Goal: Transaction & Acquisition: Purchase product/service

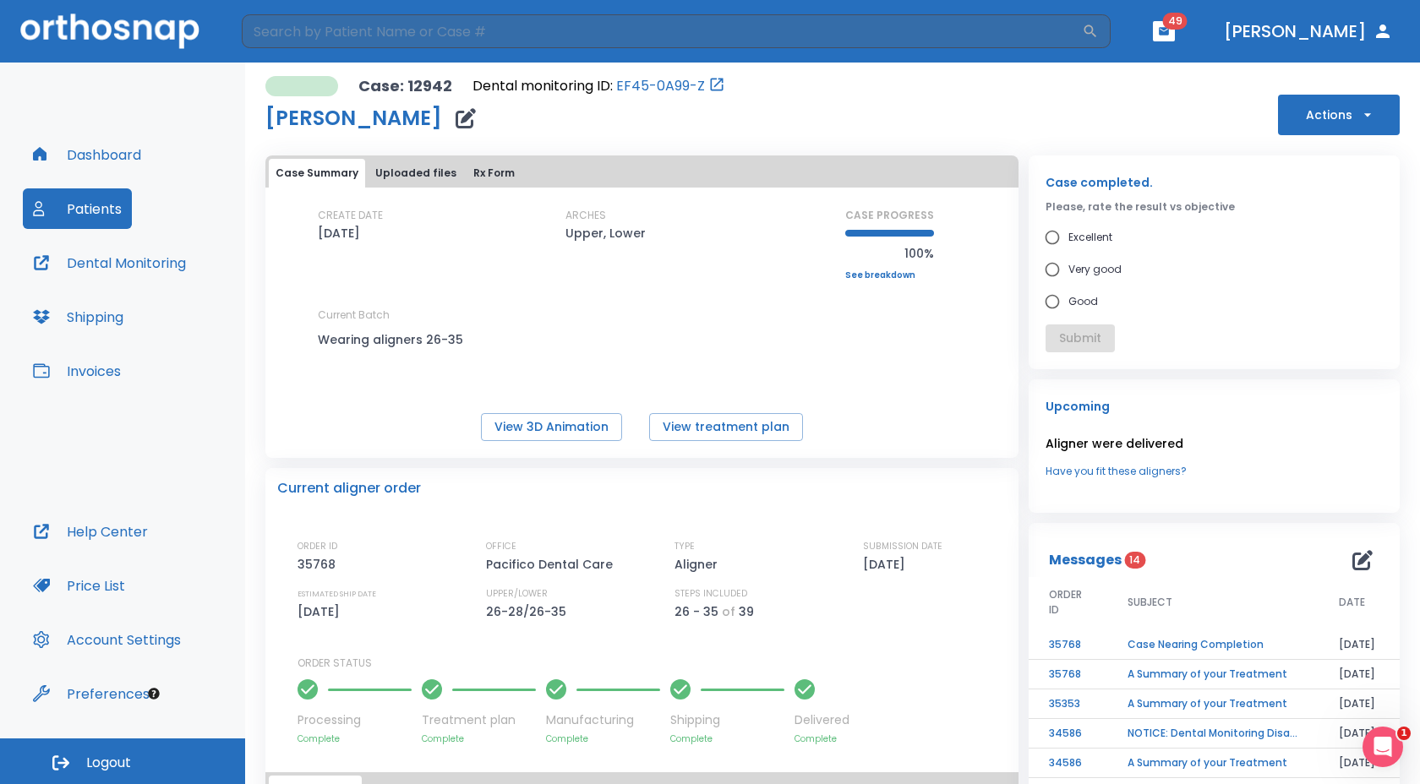
scroll to position [223, 0]
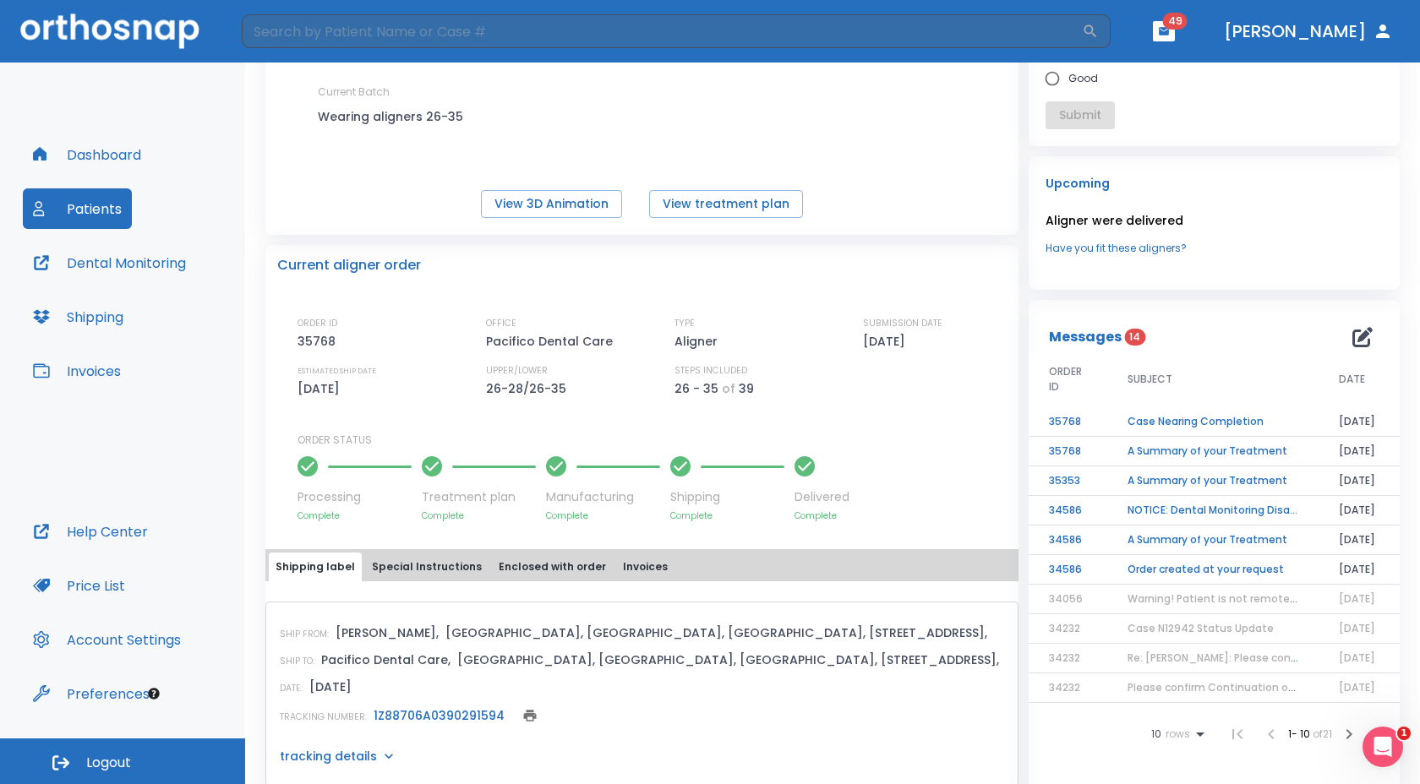
click at [945, 155] on div "CREATE DATE [DATE] ARCHES Upper, Lower CASE PROGRESS 100% Upper progress (Est. …" at bounding box center [641, 71] width 753 height 172
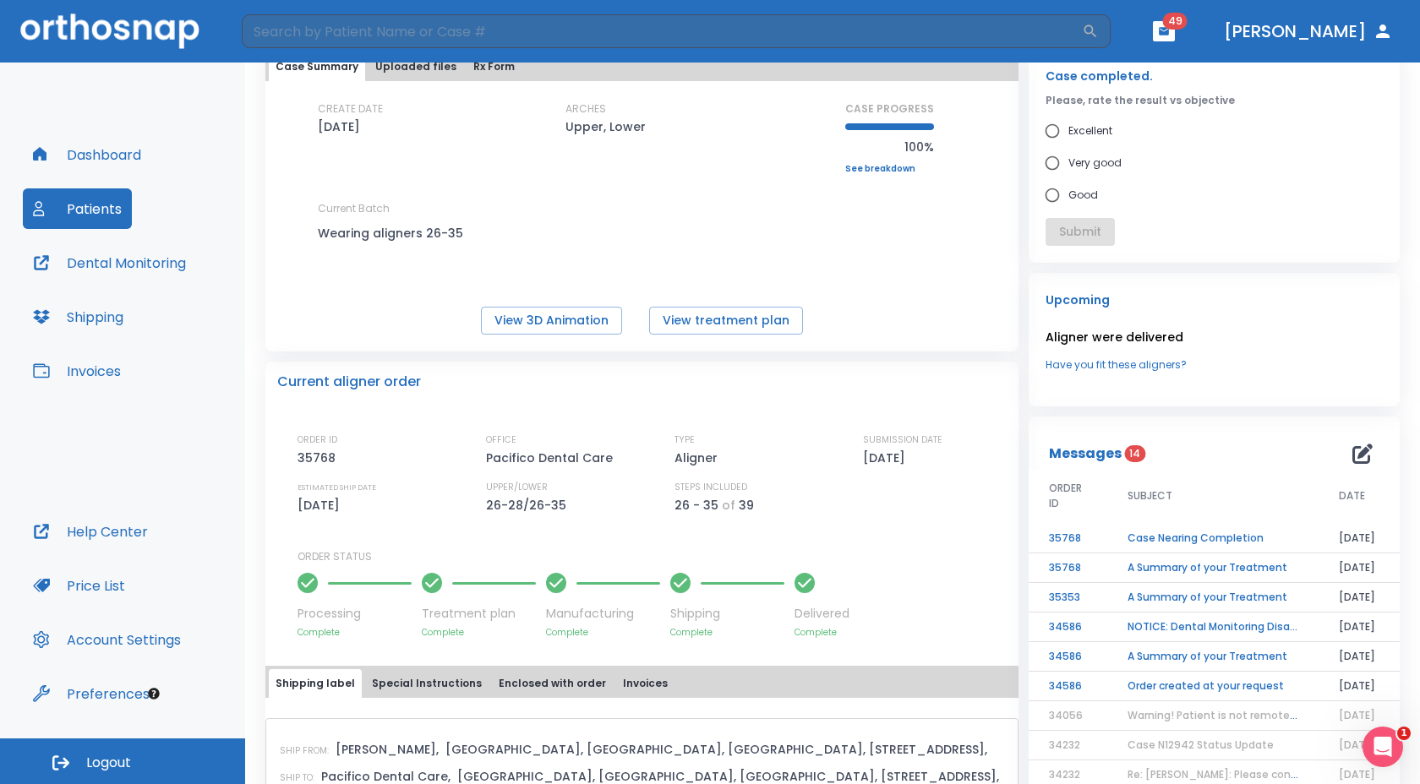
scroll to position [0, 0]
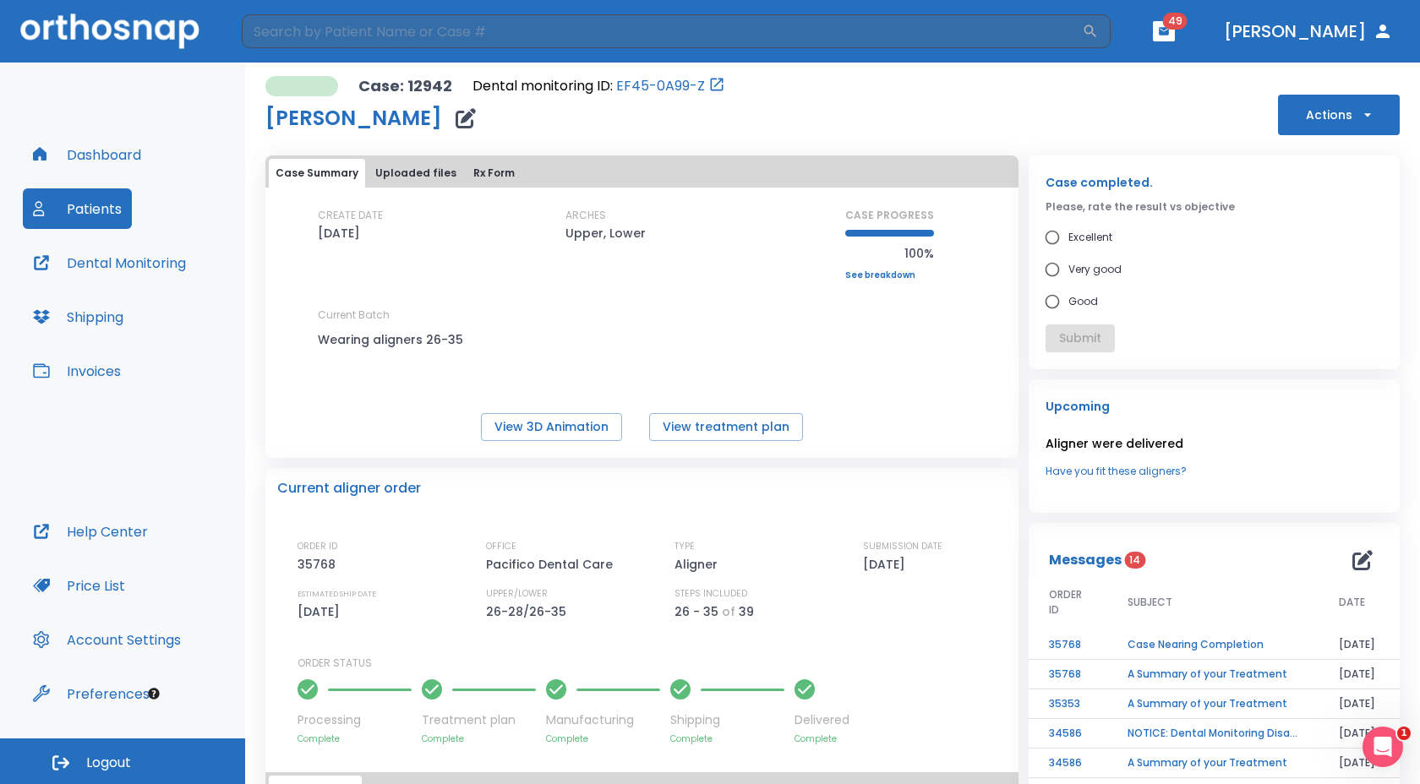
click at [1301, 108] on button "Actions" at bounding box center [1339, 115] width 122 height 41
click at [1288, 297] on p "Order Next Aligners" at bounding box center [1327, 289] width 95 height 15
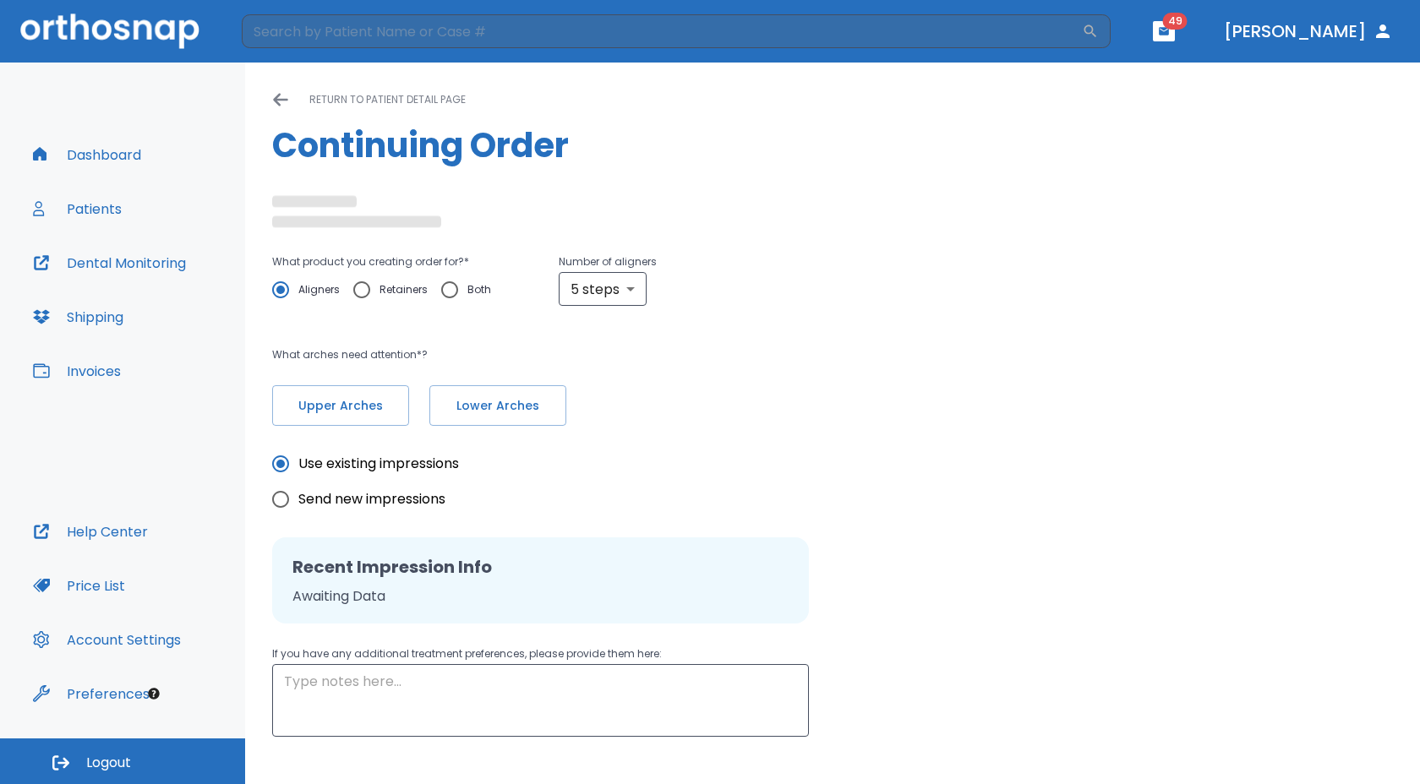
radio input "false"
radio input "true"
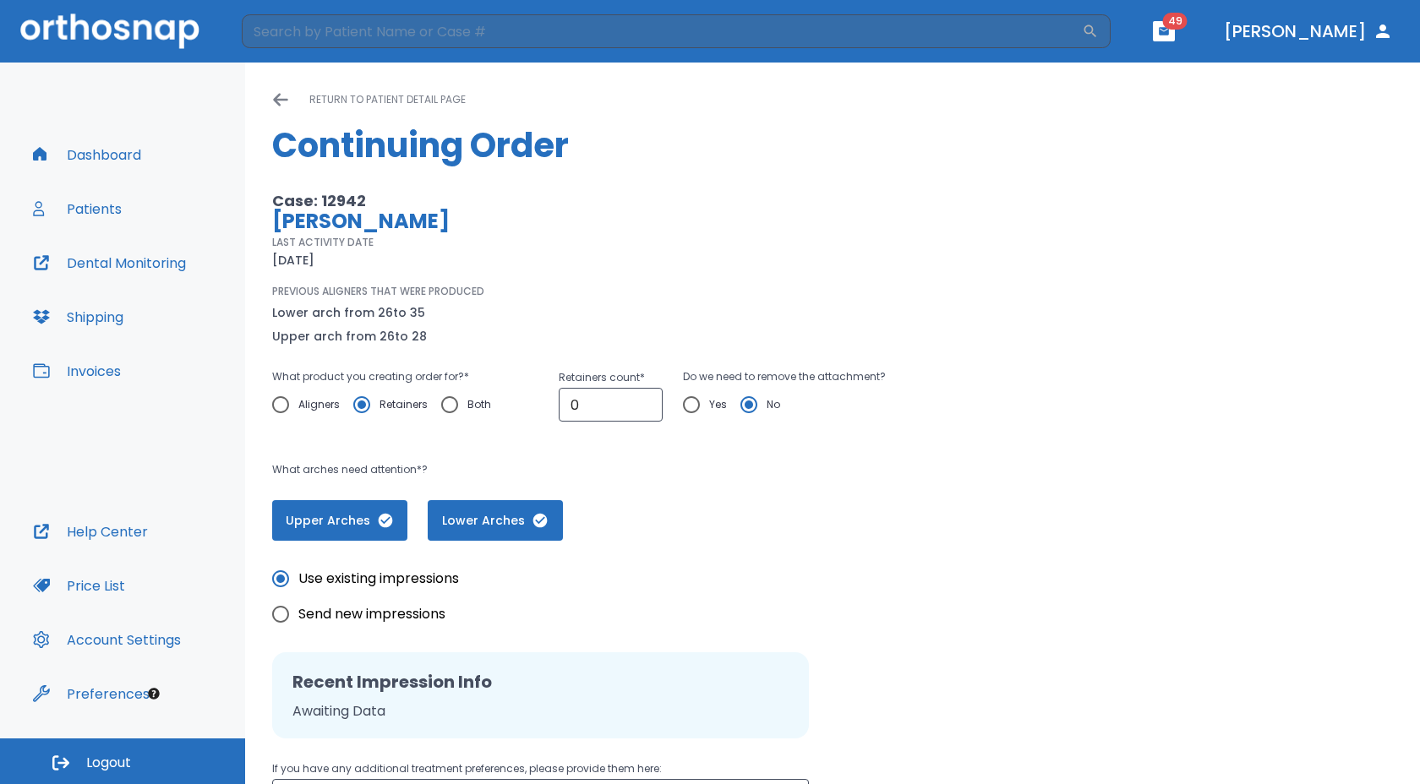
click at [279, 402] on input "Aligners" at bounding box center [280, 404] width 35 height 35
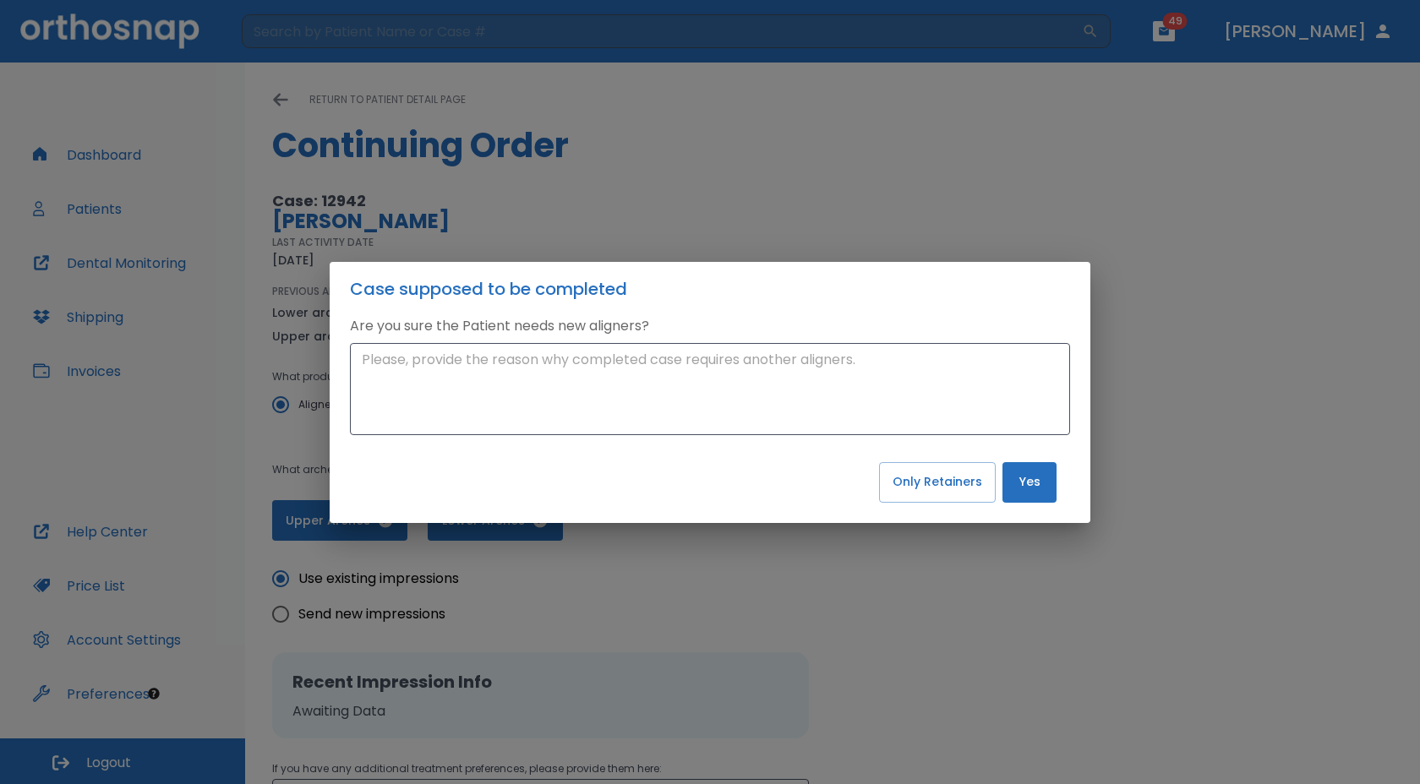
click at [906, 166] on div "Case supposed to be completed Are you sure the Patient needs new aligners? x ​ …" at bounding box center [710, 392] width 1420 height 784
click at [897, 477] on button "Only Retainers" at bounding box center [937, 482] width 117 height 41
radio input "false"
radio input "true"
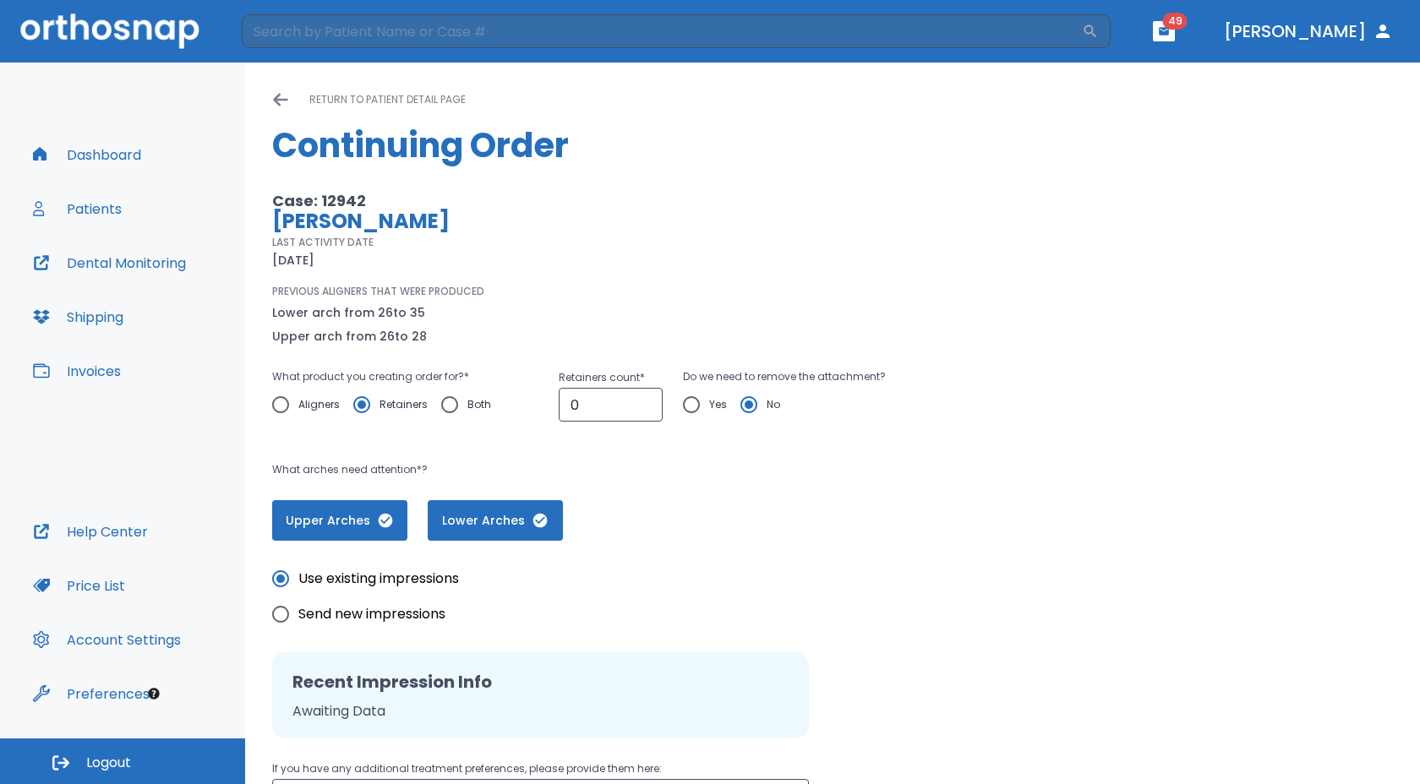
click at [685, 408] on input "Yes" at bounding box center [691, 404] width 35 height 35
radio input "true"
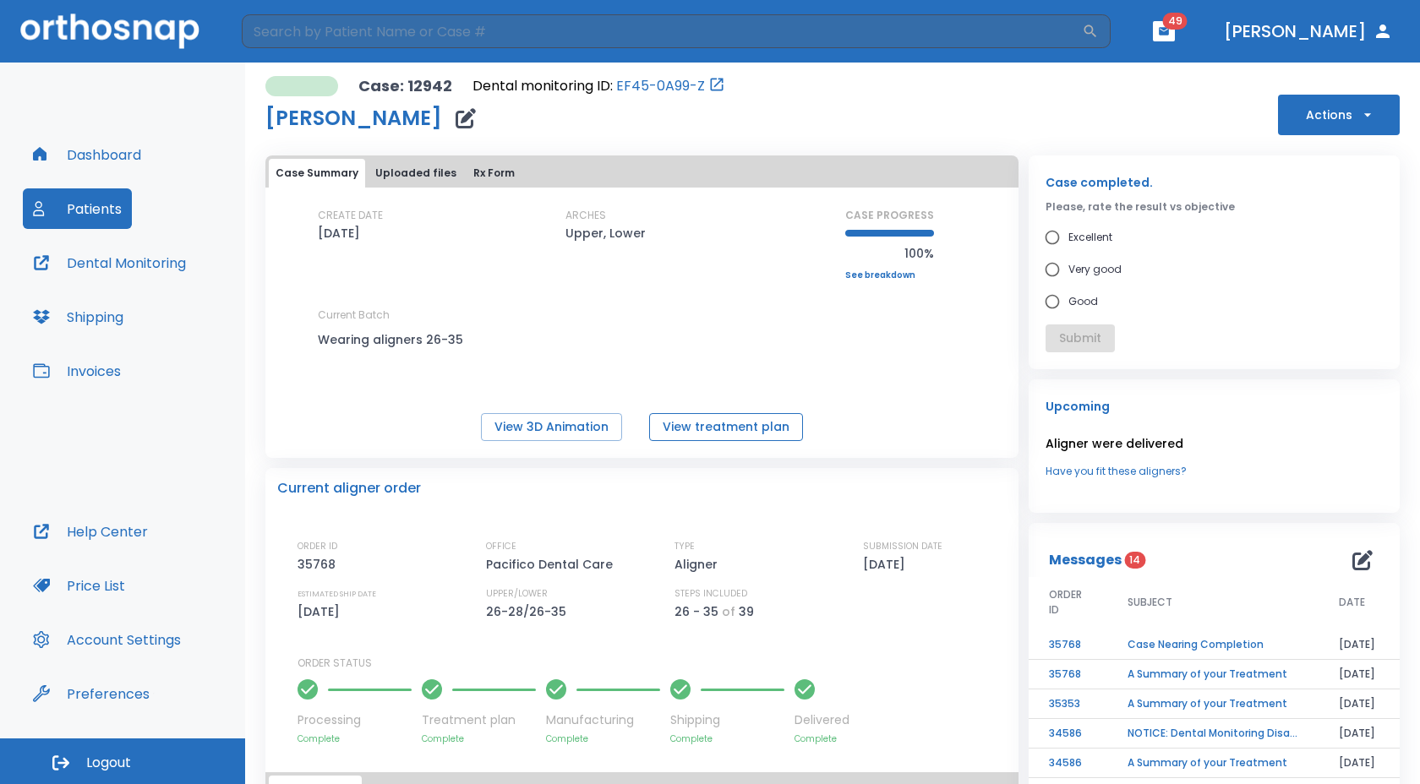
click at [684, 426] on button "View treatment plan" at bounding box center [726, 427] width 154 height 28
click at [1296, 117] on button "Actions" at bounding box center [1339, 115] width 122 height 41
click at [1290, 286] on p "Order Next Aligners" at bounding box center [1327, 289] width 95 height 15
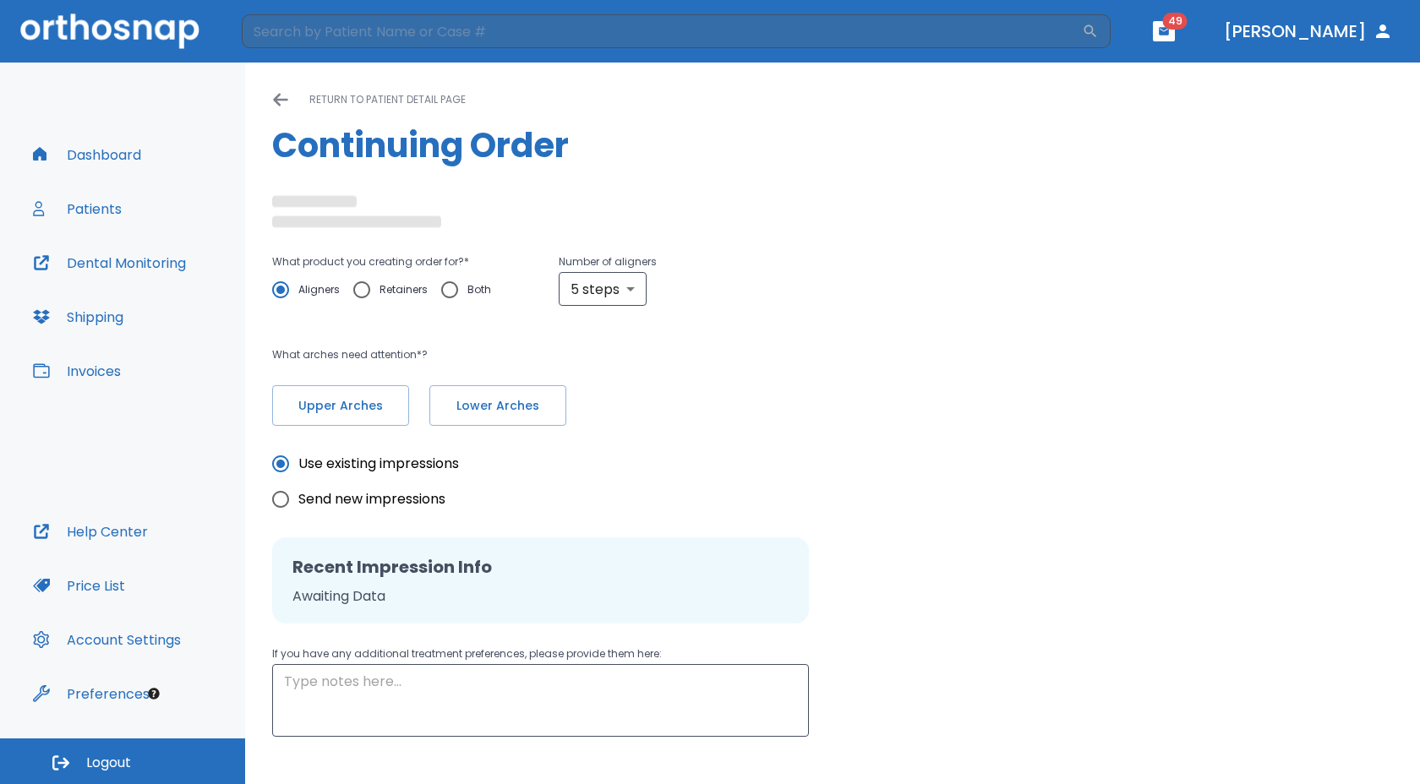
radio input "false"
radio input "true"
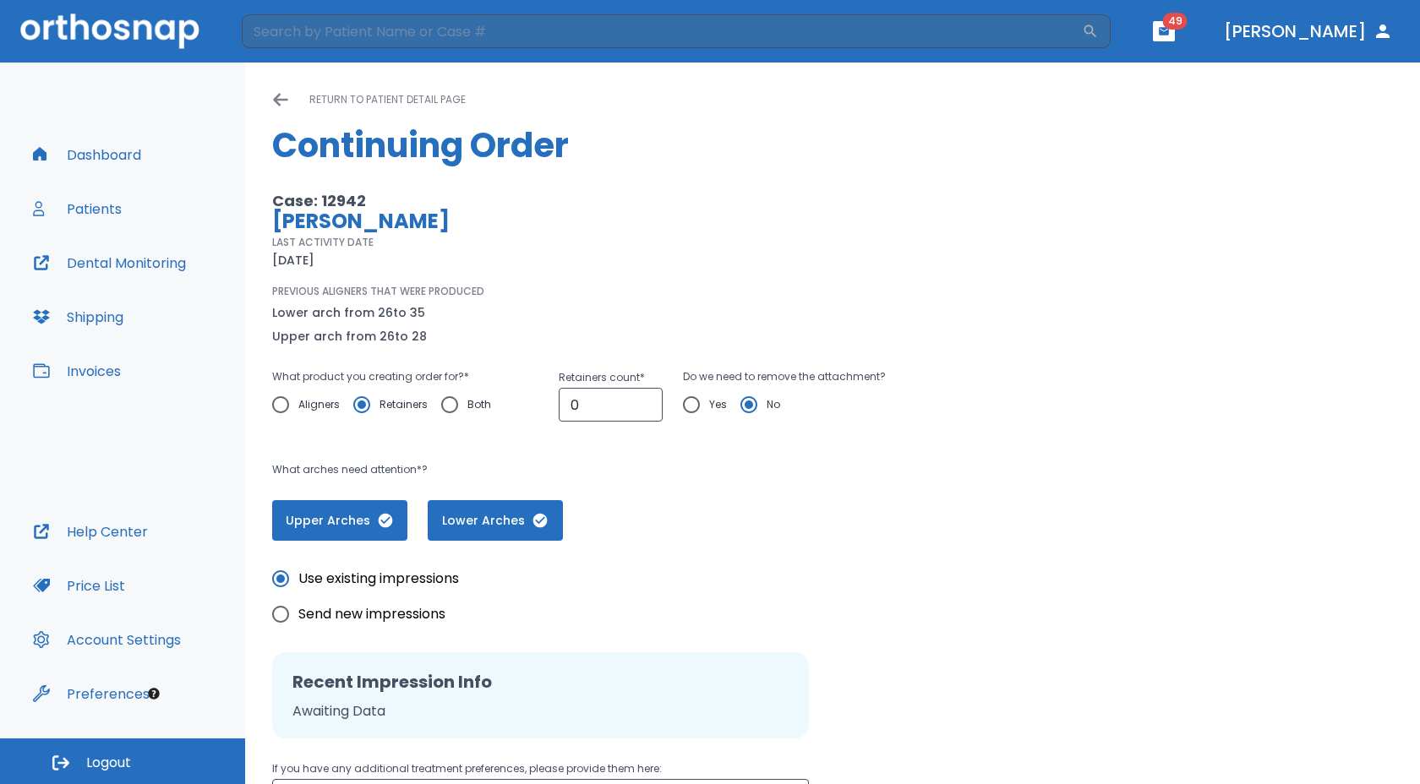
click at [689, 400] on input "Yes" at bounding box center [691, 404] width 35 height 35
radio input "true"
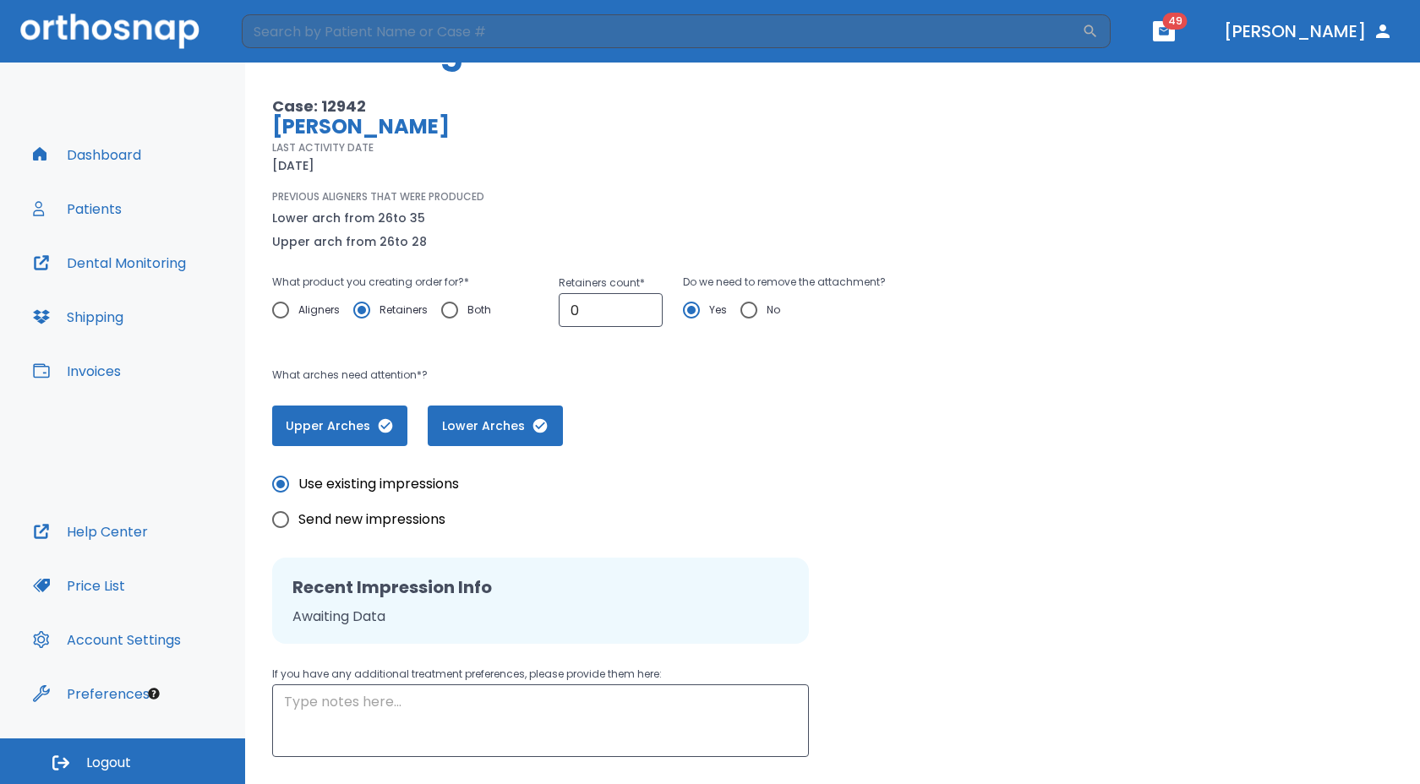
scroll to position [86, 0]
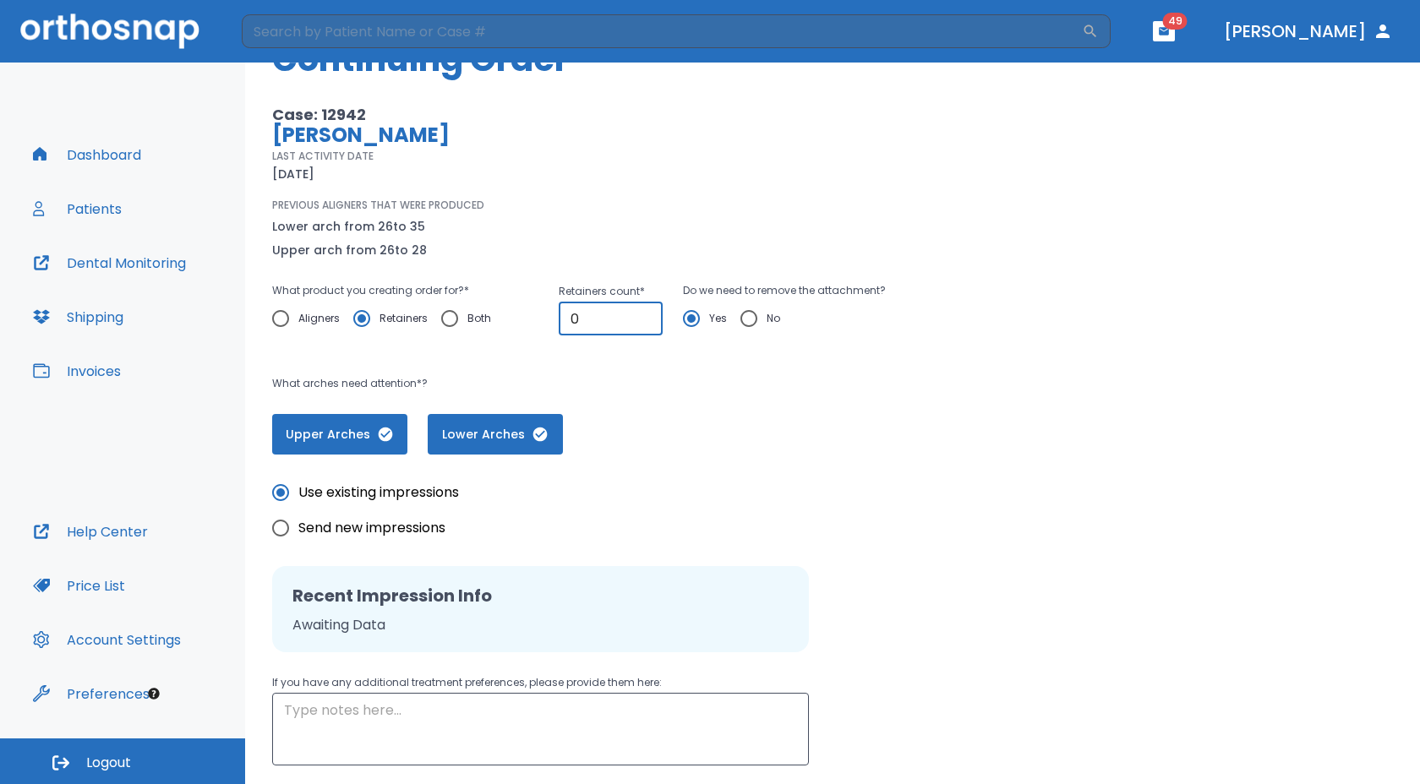
click at [623, 313] on input "0" at bounding box center [611, 319] width 104 height 34
click at [642, 313] on input "1" at bounding box center [611, 319] width 104 height 34
type input "2"
click at [644, 314] on input "2" at bounding box center [611, 319] width 104 height 34
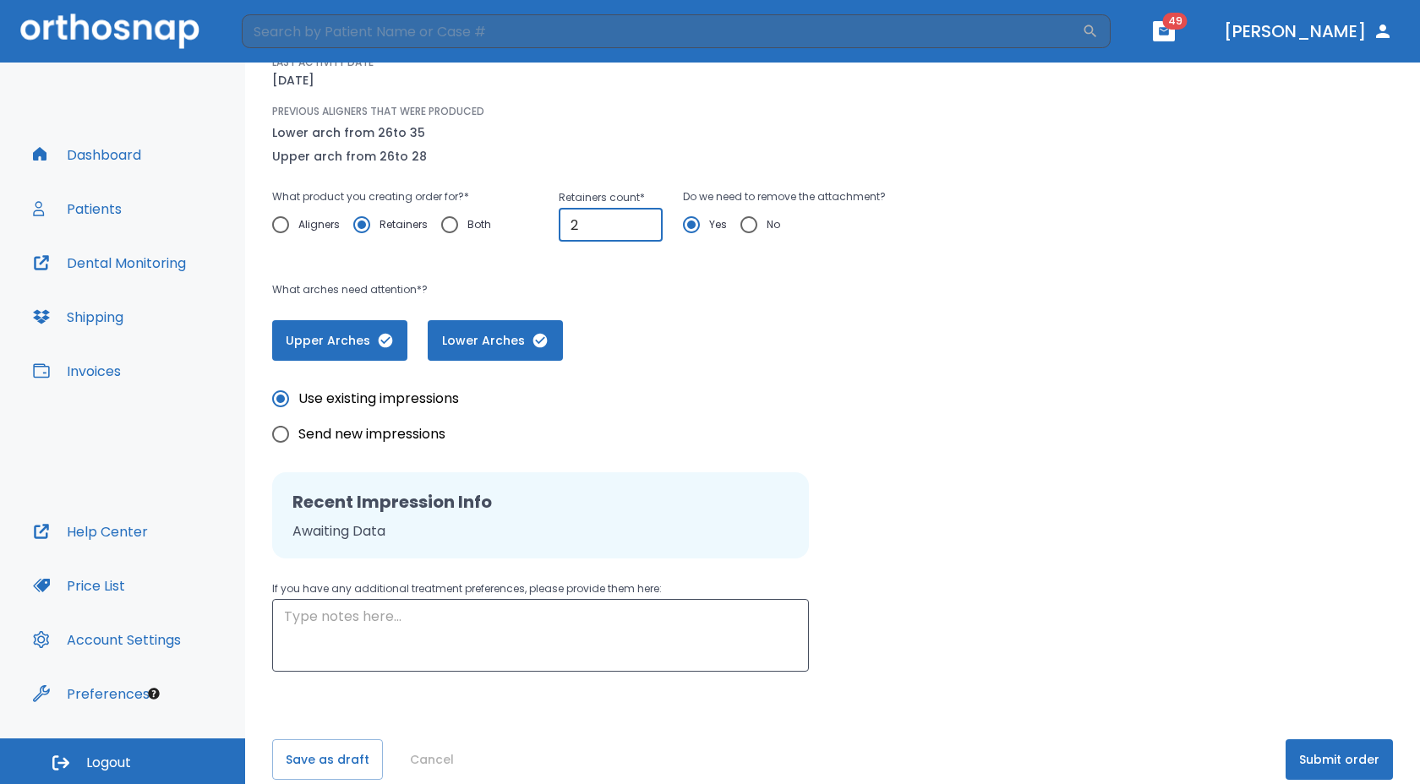
scroll to position [181, 0]
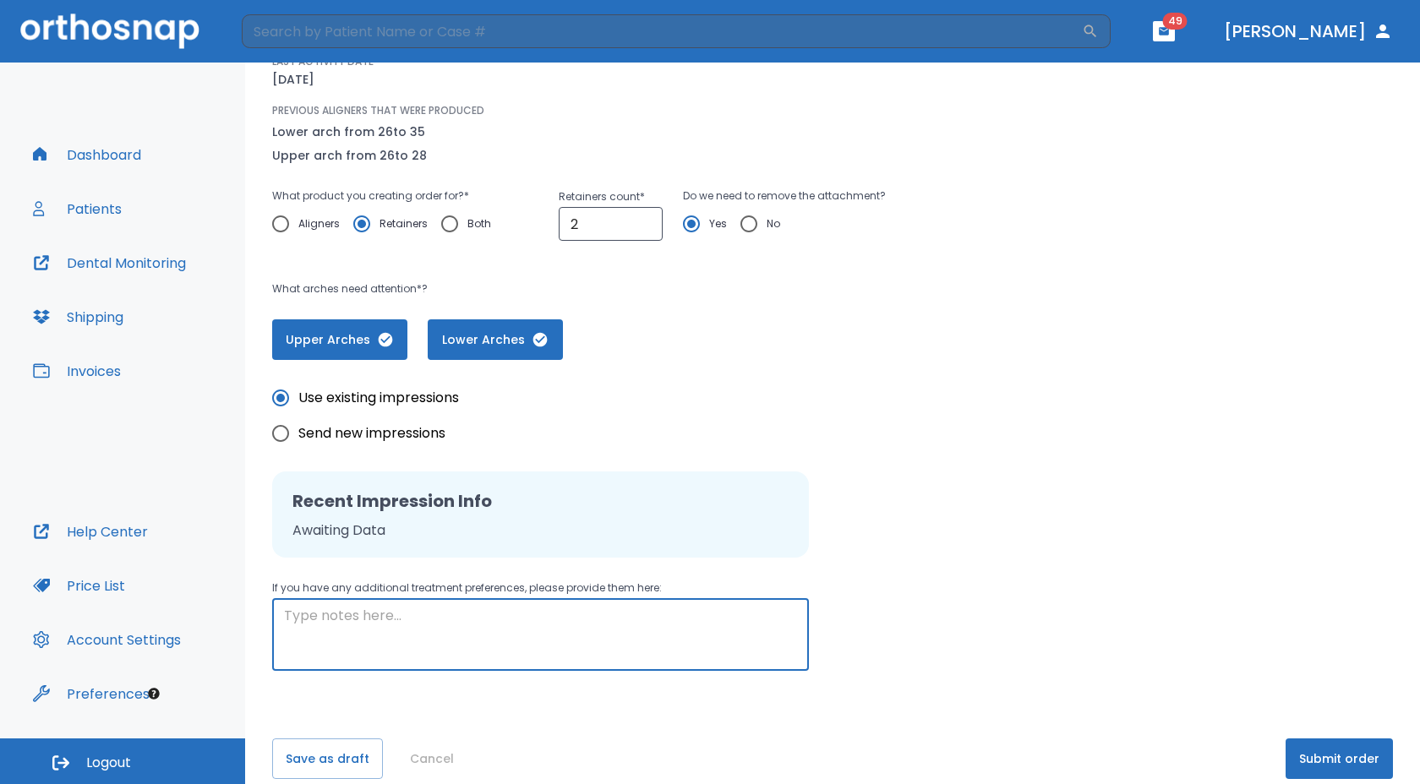
click at [520, 611] on textarea at bounding box center [540, 635] width 513 height 58
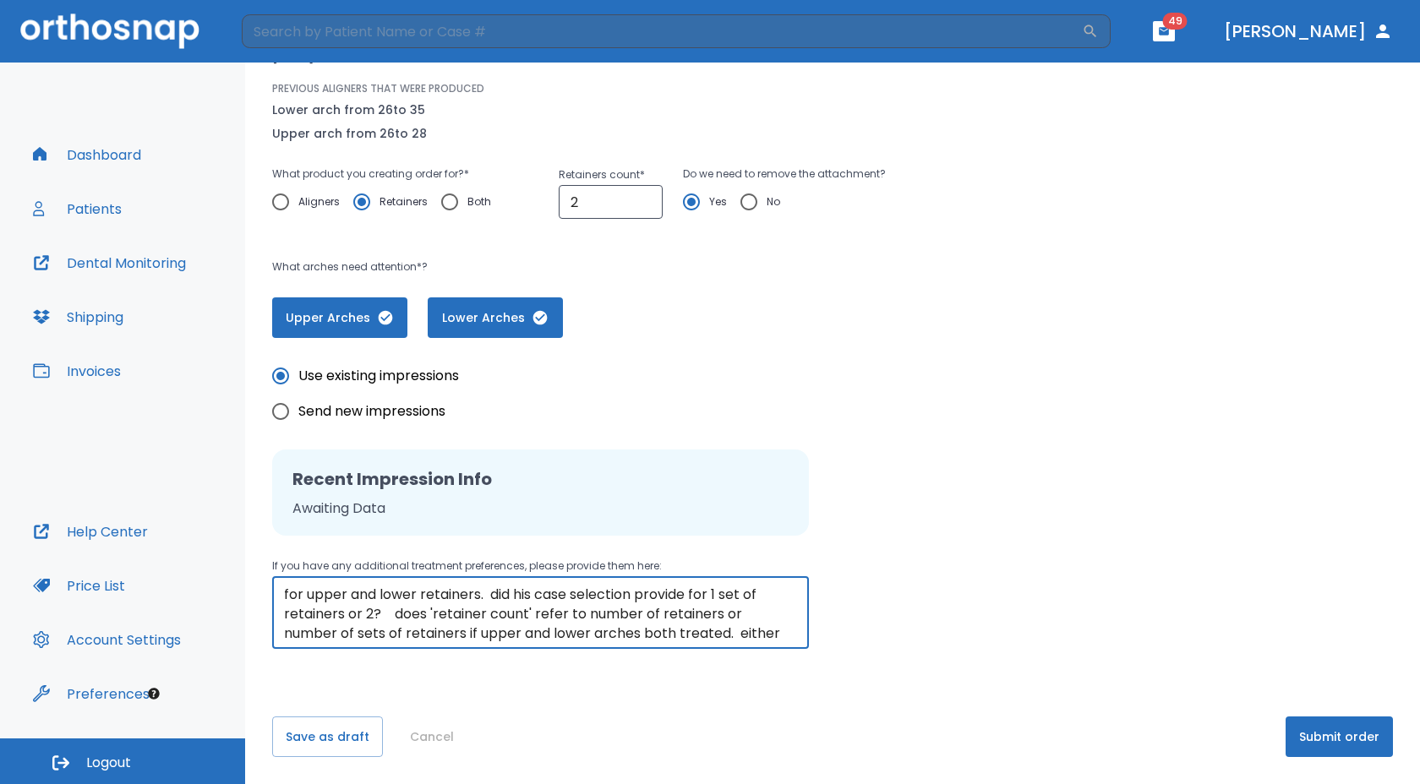
scroll to position [38, 0]
type textarea "I was unsure how to answer 'retainers count" field. [PERSON_NAME] is ready for …"
click at [594, 201] on input "2" at bounding box center [611, 202] width 104 height 34
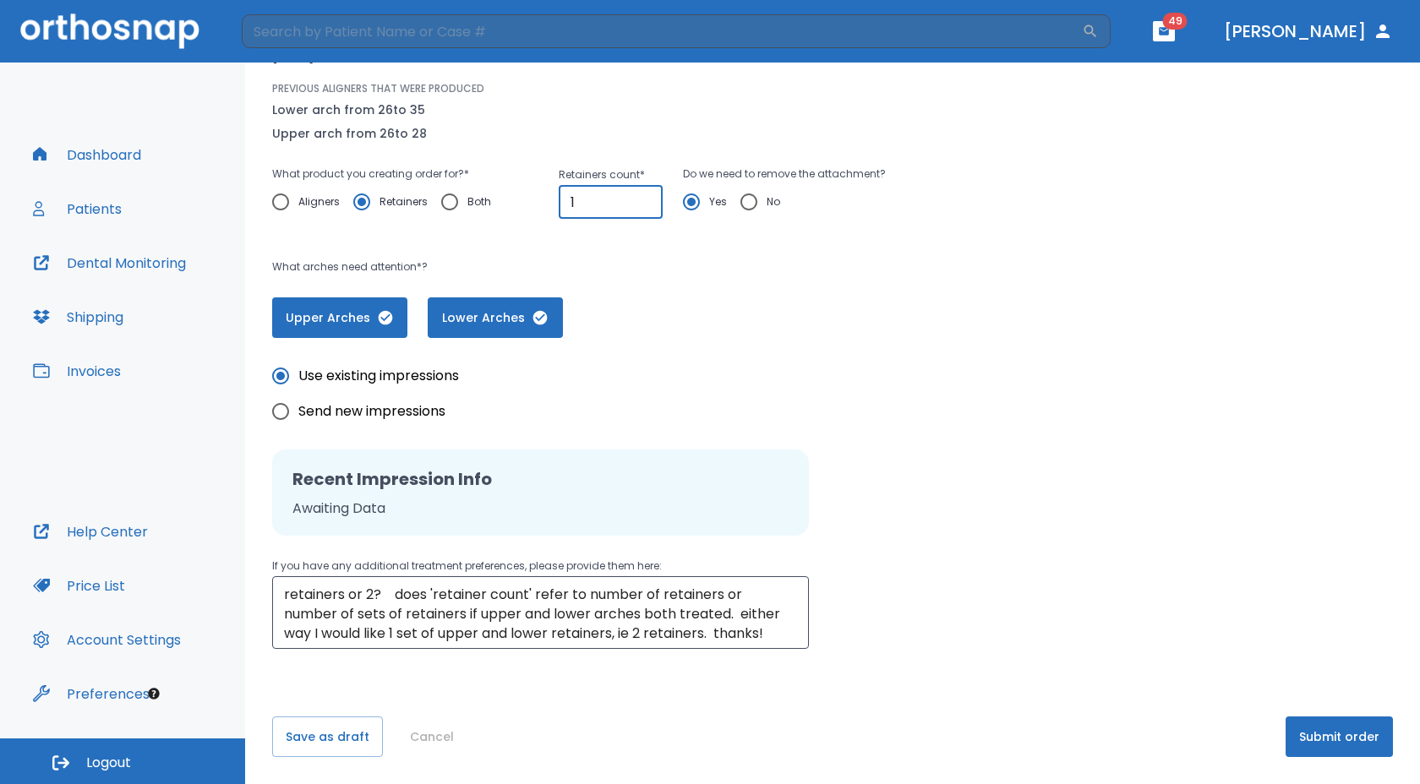
type input "1"
click at [641, 194] on input "1" at bounding box center [611, 202] width 104 height 34
click at [1300, 728] on button "Submit order" at bounding box center [1338, 737] width 107 height 41
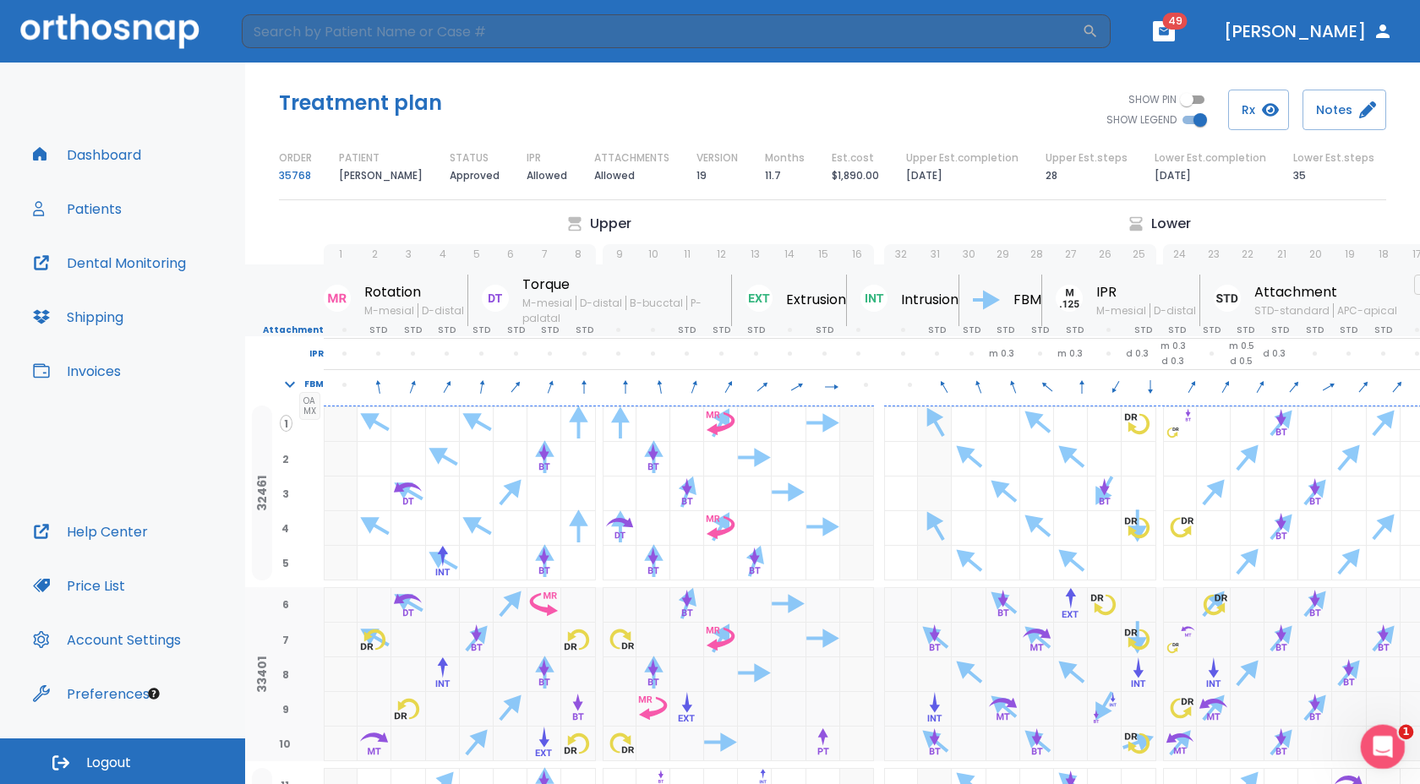
click html
click at [1379, 747] on icon "Open Intercom Messenger" at bounding box center [1380, 745] width 12 height 14
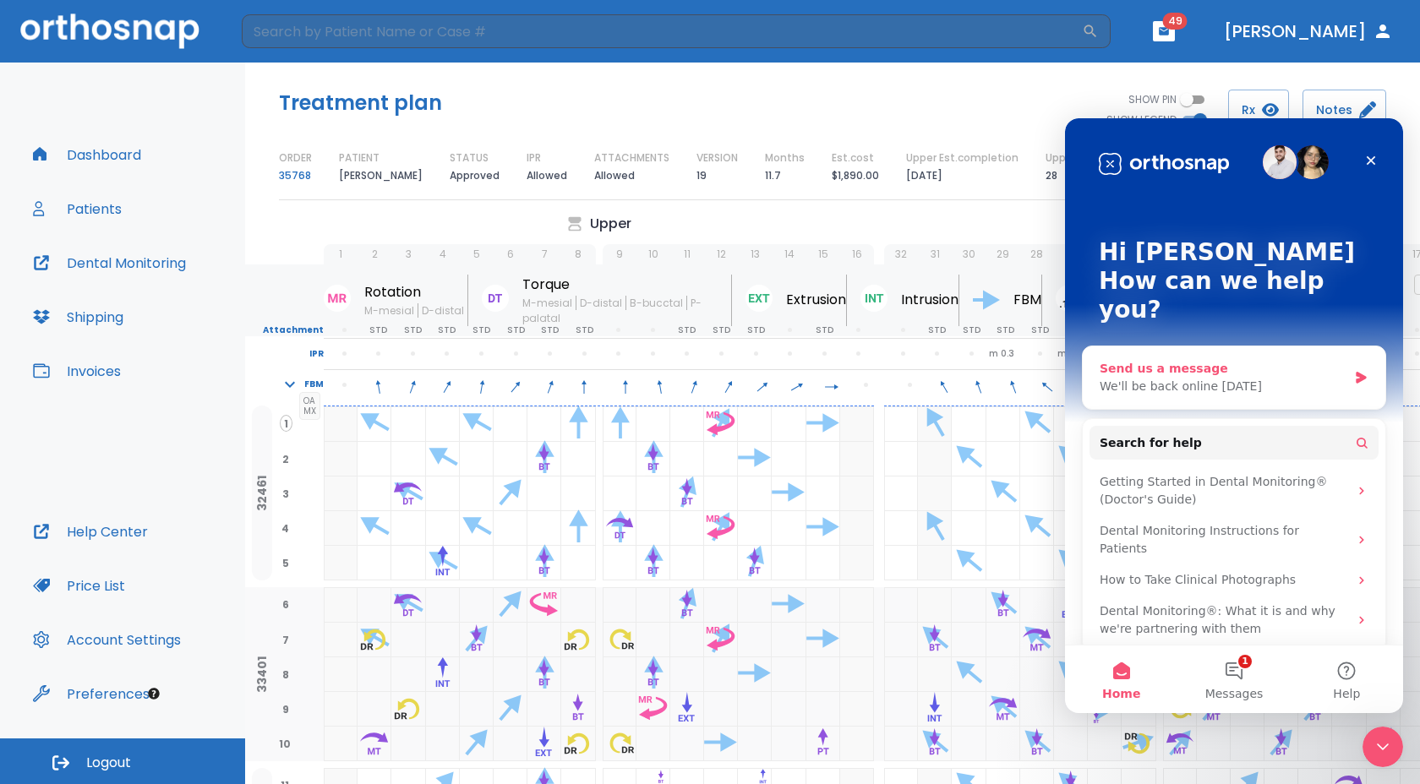
click at [1263, 360] on div "Send us a message" at bounding box center [1223, 369] width 248 height 18
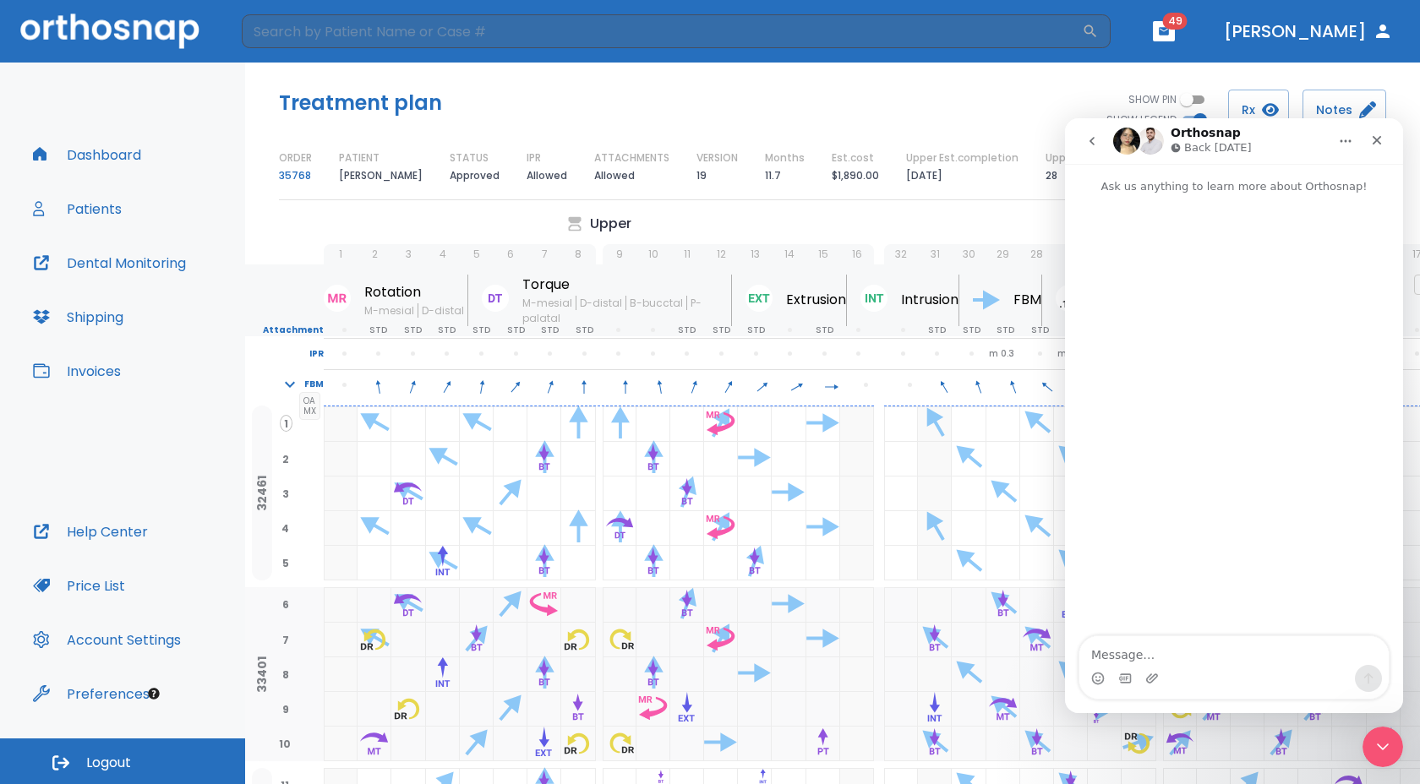
click at [1145, 650] on textarea "Message…" at bounding box center [1233, 650] width 309 height 29
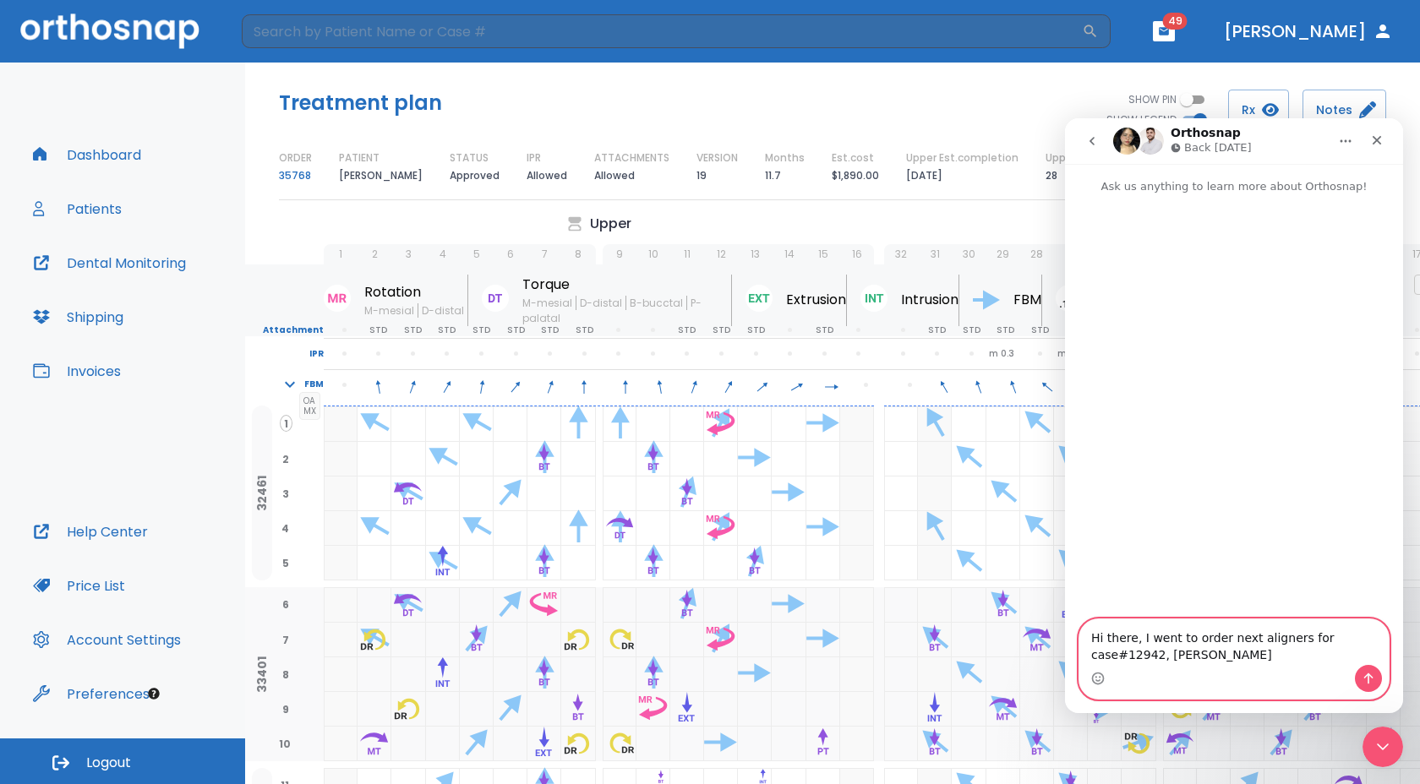
click at [1115, 656] on textarea "Hi there, I went to order next aligners for case#12942, John" at bounding box center [1233, 642] width 309 height 46
type textarea "Hi there, I went to order next aligners for case #12942, John"
drag, startPoint x: 1178, startPoint y: 648, endPoint x: 1040, endPoint y: 626, distance: 139.5
click html "Orthosnap Back tomorrow Ask us anything to learn more about Orthosnap! Hi there…"
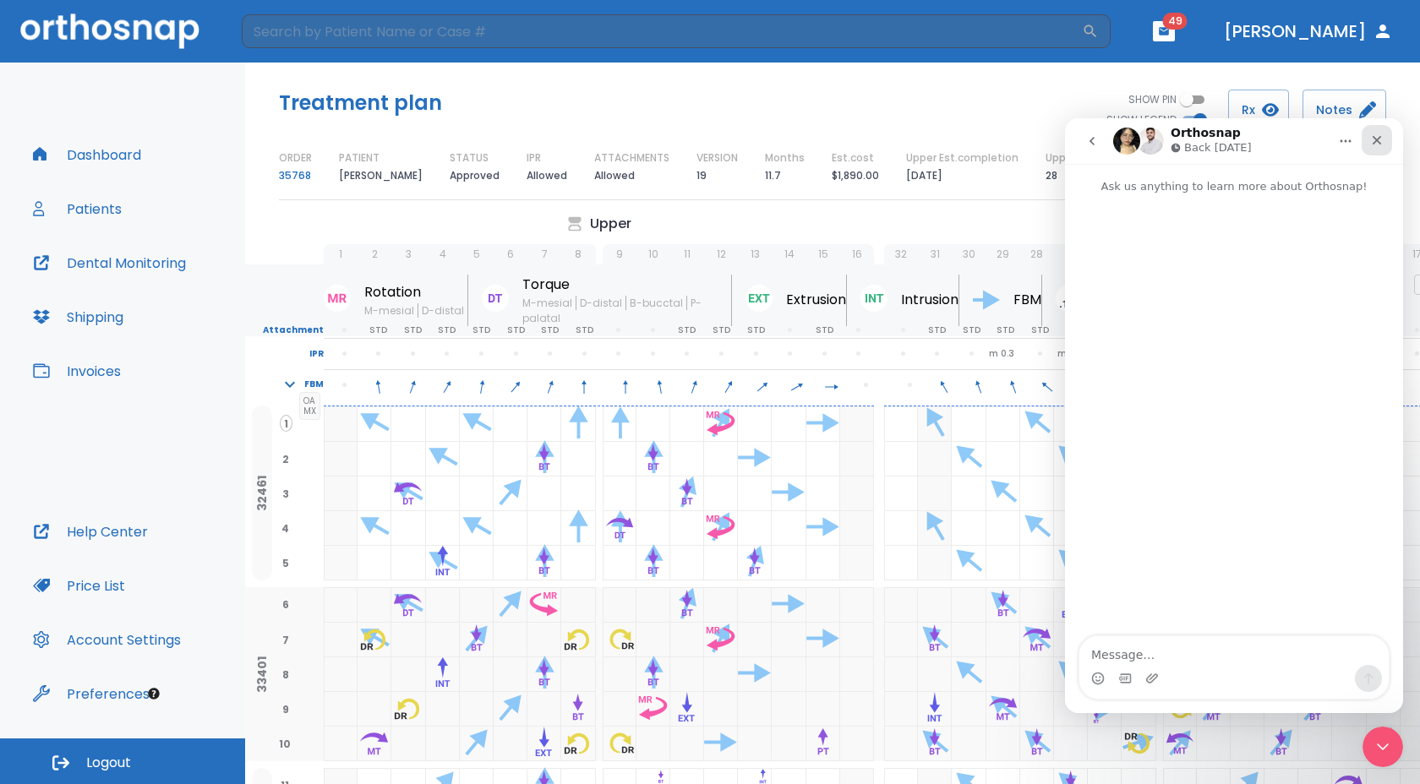
click at [1383, 134] on div "Close" at bounding box center [1376, 140] width 30 height 30
